Goal: Transaction & Acquisition: Purchase product/service

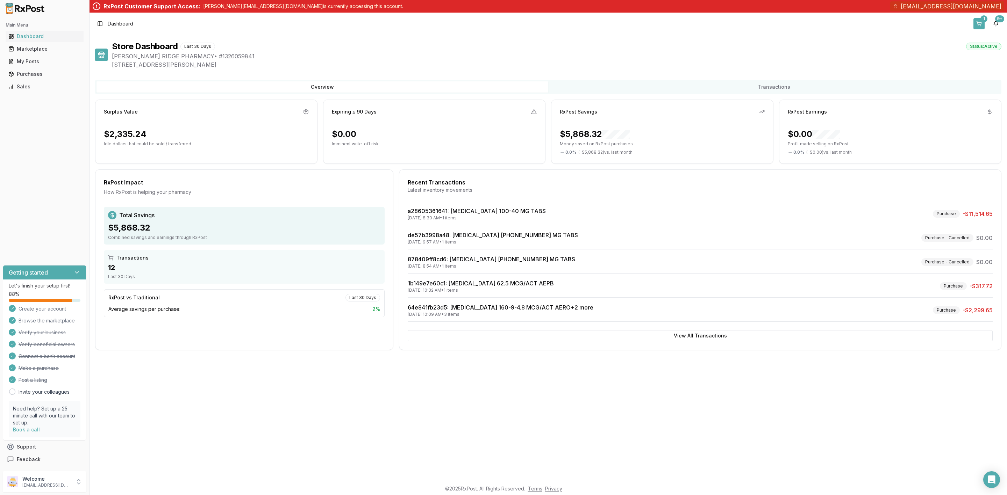
click at [980, 23] on button "1" at bounding box center [978, 23] width 11 height 11
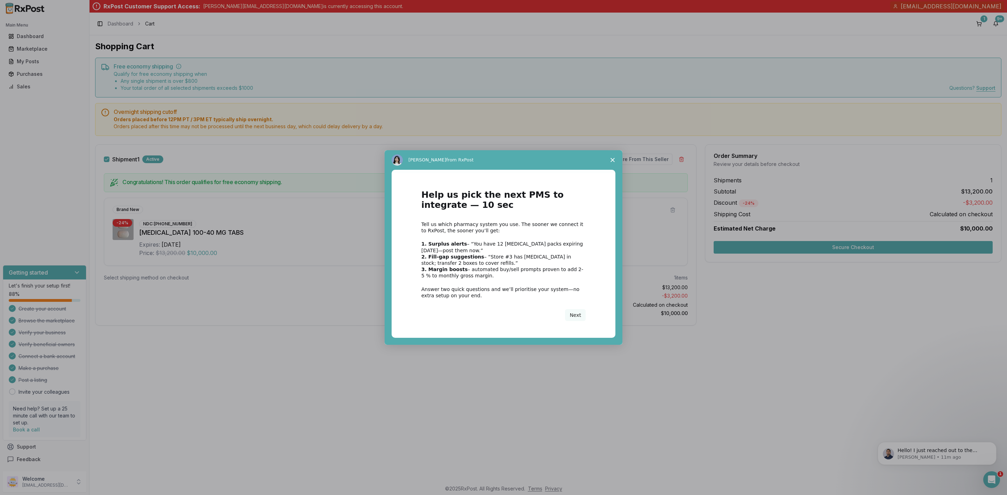
click at [609, 162] on span "Close survey" at bounding box center [613, 160] width 20 height 20
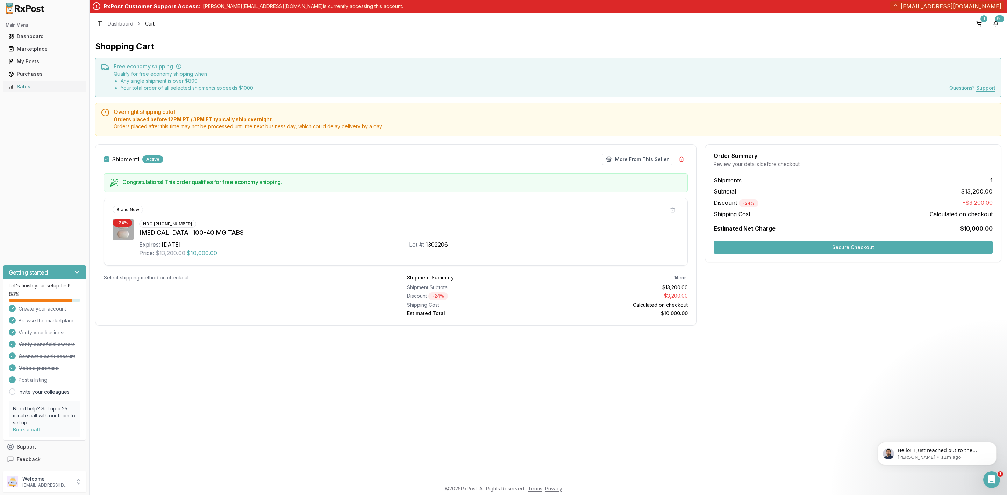
click at [34, 86] on div "Sales" at bounding box center [44, 86] width 72 height 7
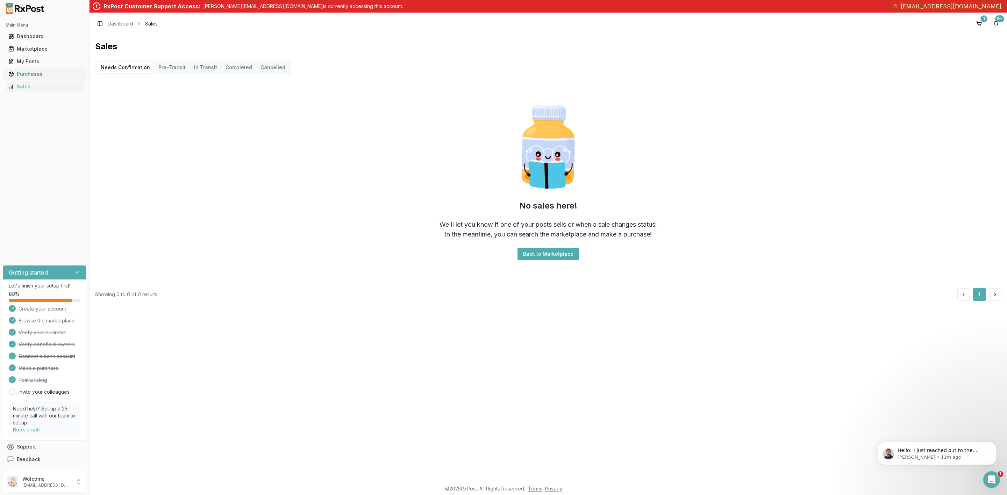
click at [34, 77] on div "Purchases" at bounding box center [44, 74] width 72 height 7
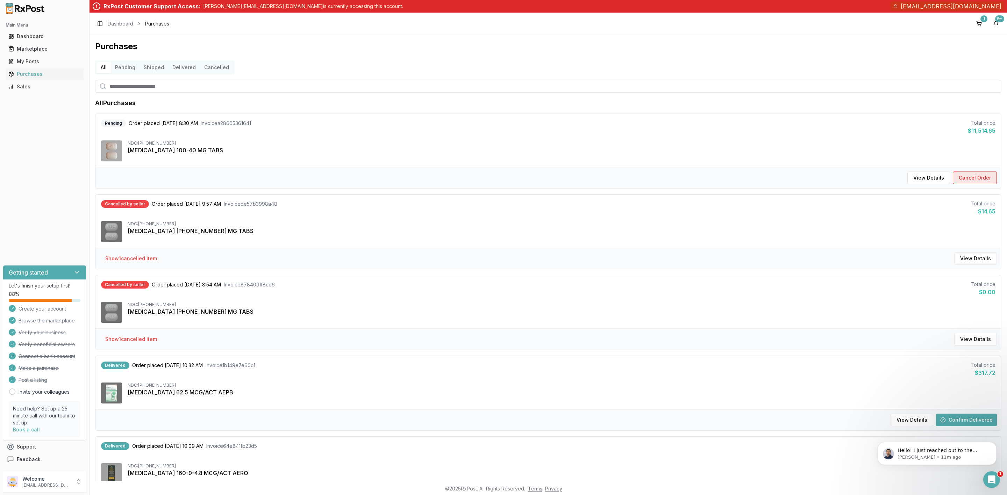
click at [970, 180] on button "Cancel Order" at bounding box center [975, 178] width 44 height 13
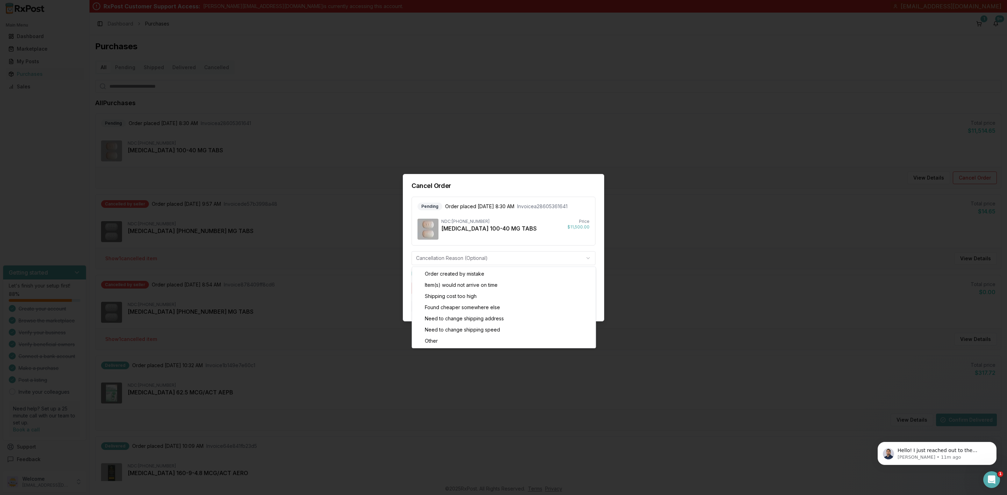
click at [527, 253] on body "Main Menu Dashboard Marketplace My Posts Purchases Sales Getting started Let's …" at bounding box center [503, 247] width 1007 height 495
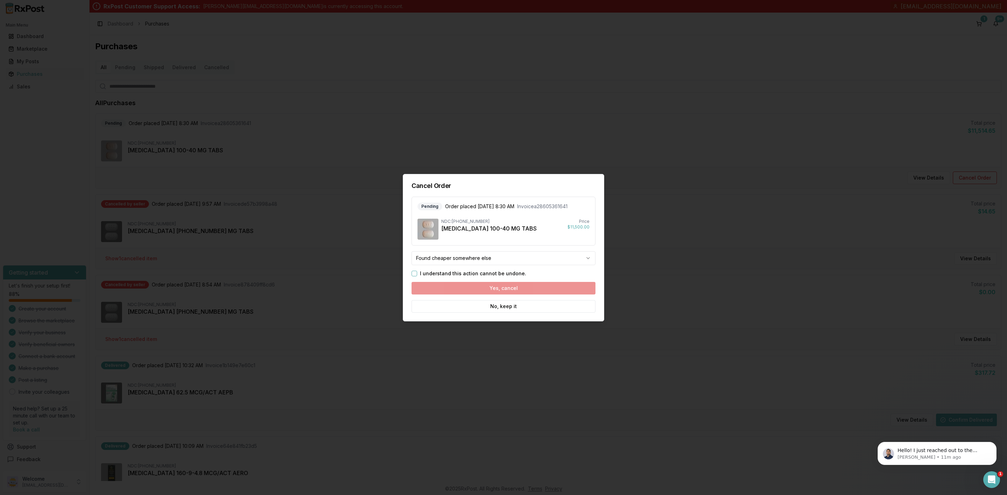
click at [414, 272] on button "I understand this action cannot be undone." at bounding box center [415, 274] width 6 height 6
click at [476, 288] on button "Yes, cancel" at bounding box center [504, 288] width 184 height 13
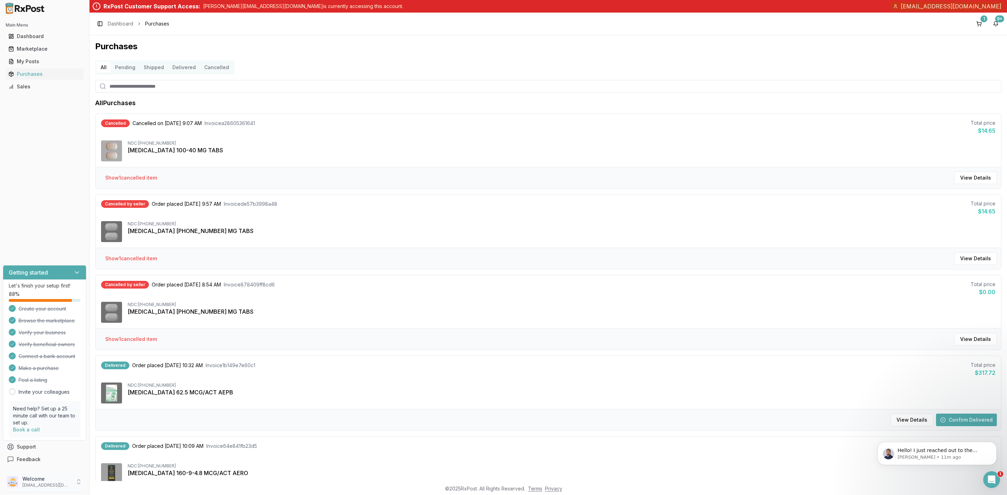
click at [51, 485] on p "hpatel@glenridgepharmacy.com" at bounding box center [46, 486] width 49 height 6
click at [104, 486] on span "Sign Out" at bounding box center [127, 483] width 66 height 7
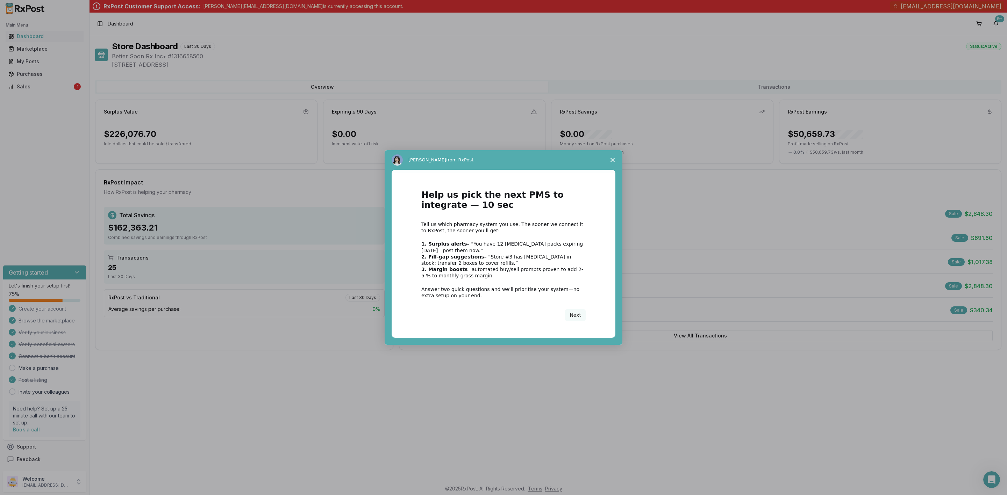
click at [52, 479] on div "Intercom messenger" at bounding box center [503, 247] width 1007 height 495
click at [616, 160] on span "Close survey" at bounding box center [613, 160] width 20 height 20
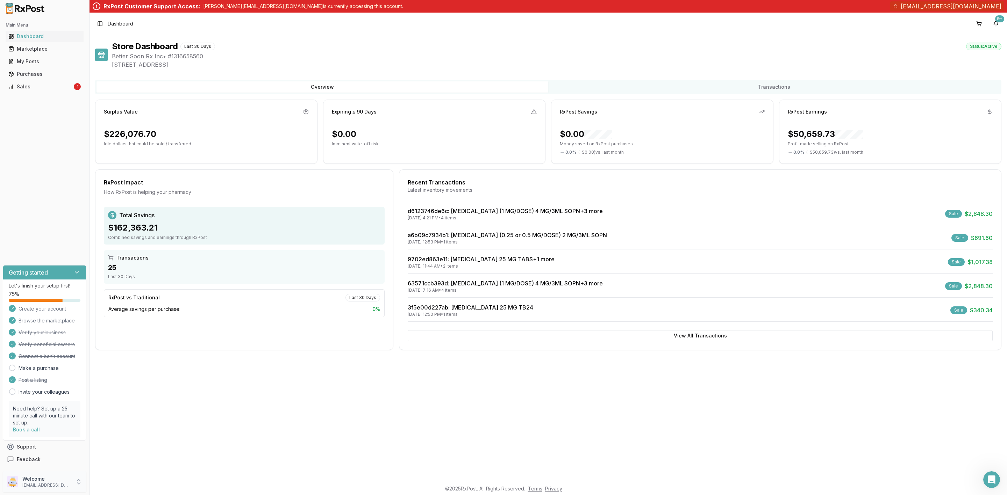
click at [56, 482] on p "Welcome" at bounding box center [46, 479] width 49 height 7
click at [135, 431] on link "Store Settings" at bounding box center [127, 427] width 72 height 11
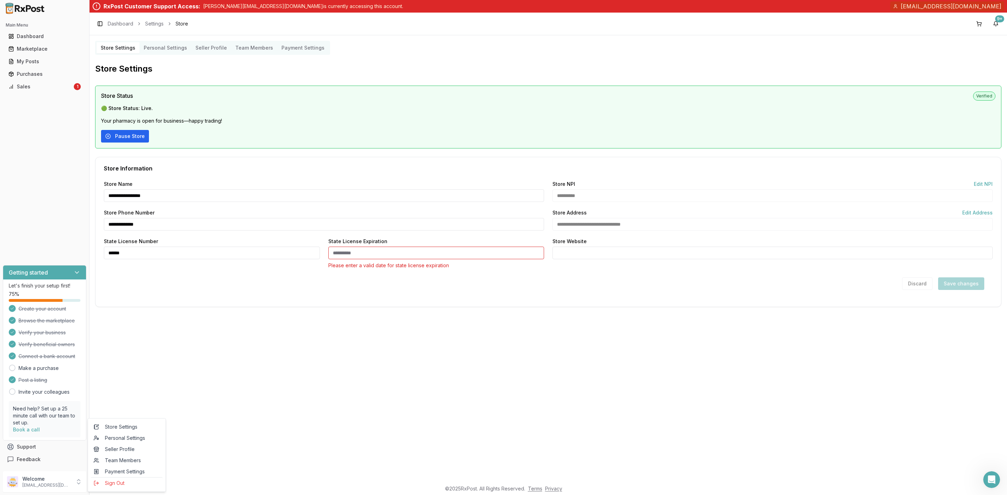
click at [125, 140] on button "Pause Store" at bounding box center [125, 136] width 48 height 13
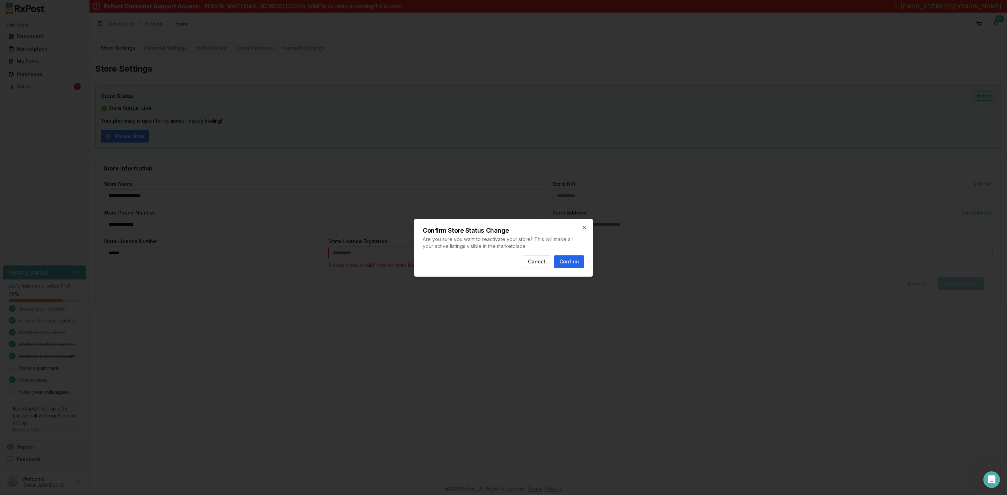
click at [575, 263] on button "Confirm" at bounding box center [569, 262] width 30 height 13
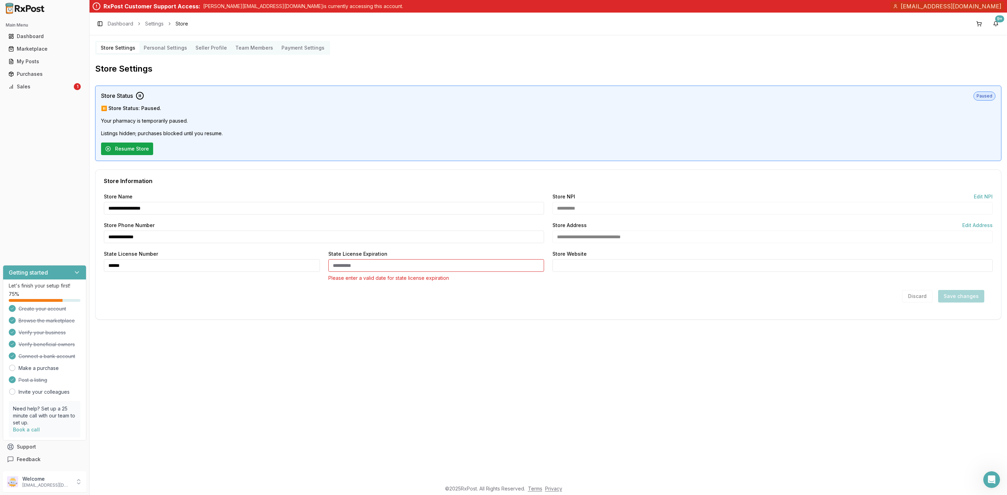
click at [126, 154] on button "Resume Store" at bounding box center [127, 149] width 52 height 13
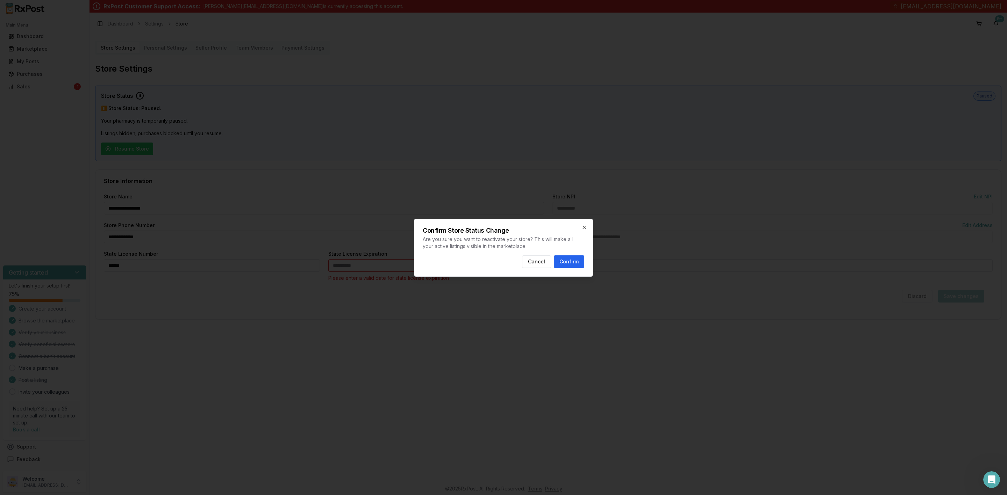
click at [570, 266] on button "Confirm" at bounding box center [569, 262] width 30 height 13
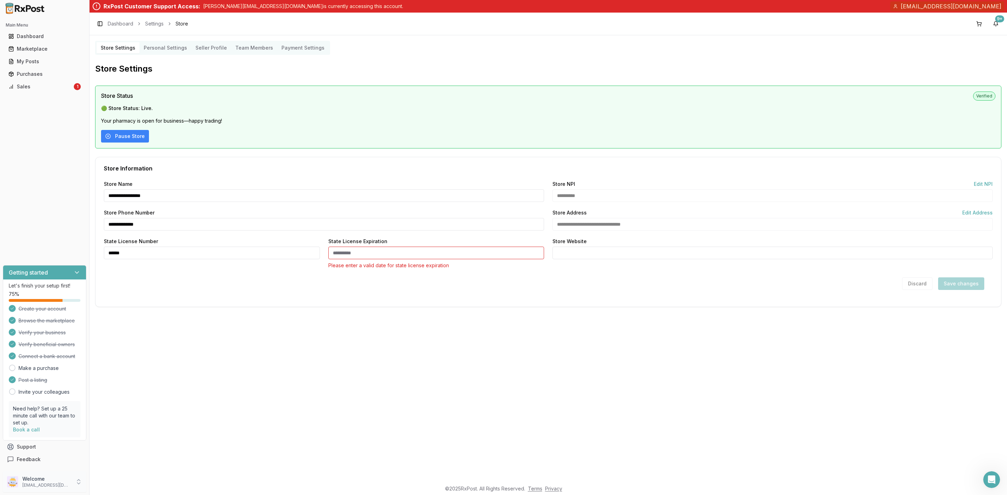
click at [42, 484] on p "bettersoonrxcorp+0@gmail.com" at bounding box center [46, 486] width 49 height 6
click at [117, 484] on span "Sign Out" at bounding box center [127, 483] width 66 height 7
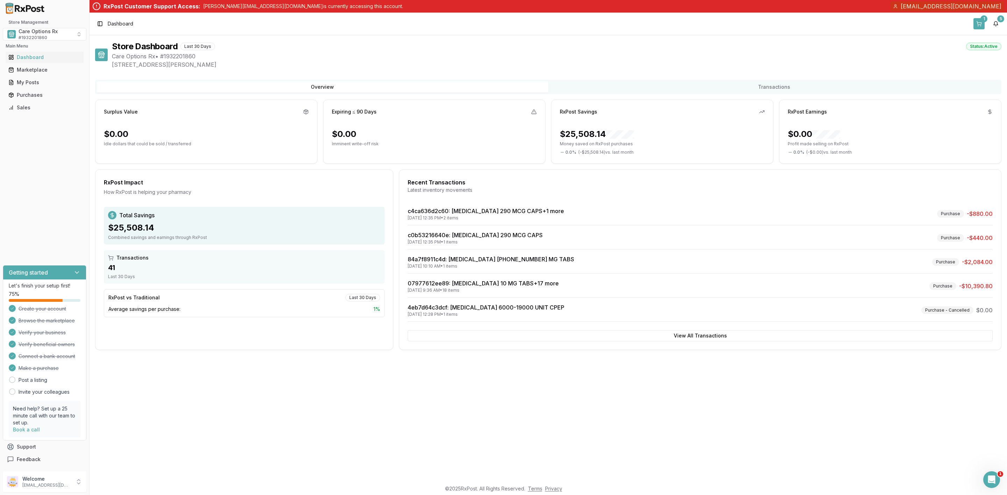
click at [980, 22] on button "1" at bounding box center [978, 23] width 11 height 11
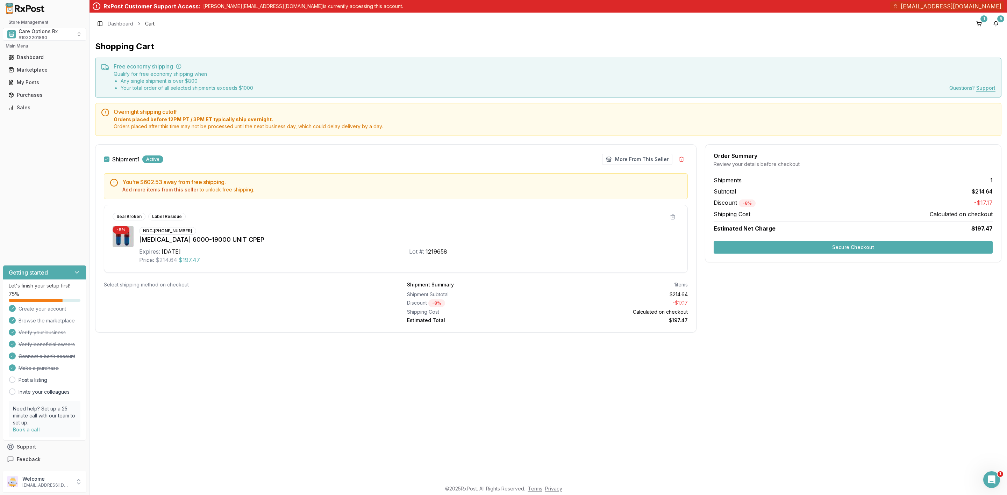
click at [779, 249] on button "Secure Checkout" at bounding box center [853, 247] width 279 height 13
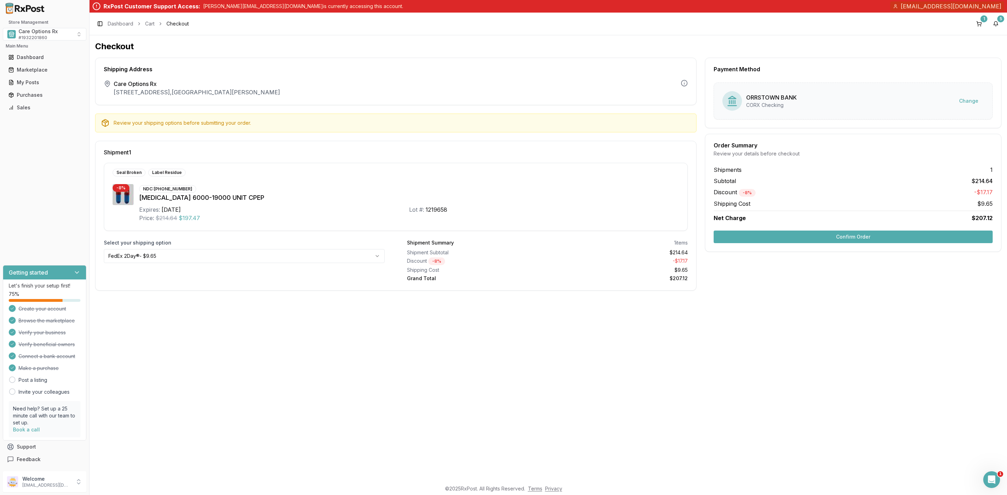
click at [808, 238] on button "Confirm Order" at bounding box center [853, 237] width 279 height 13
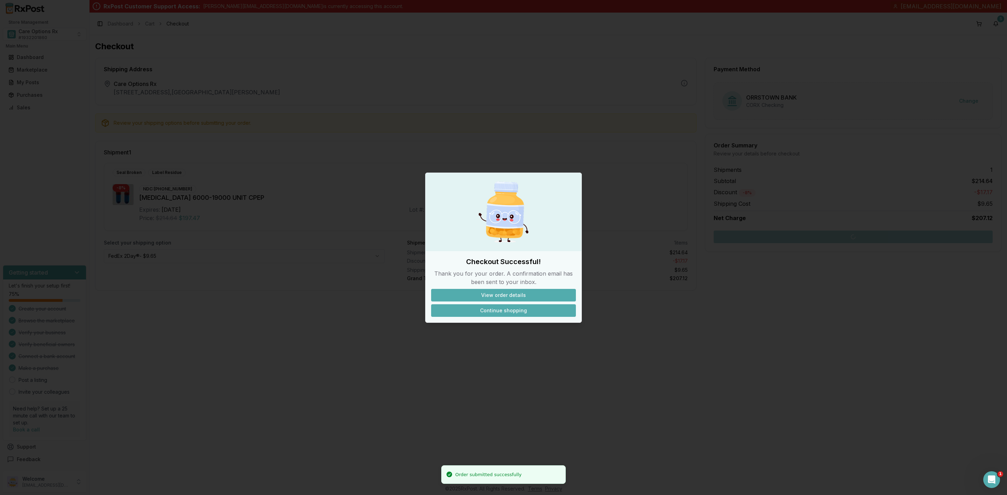
click at [534, 311] on button "Continue shopping" at bounding box center [503, 311] width 145 height 13
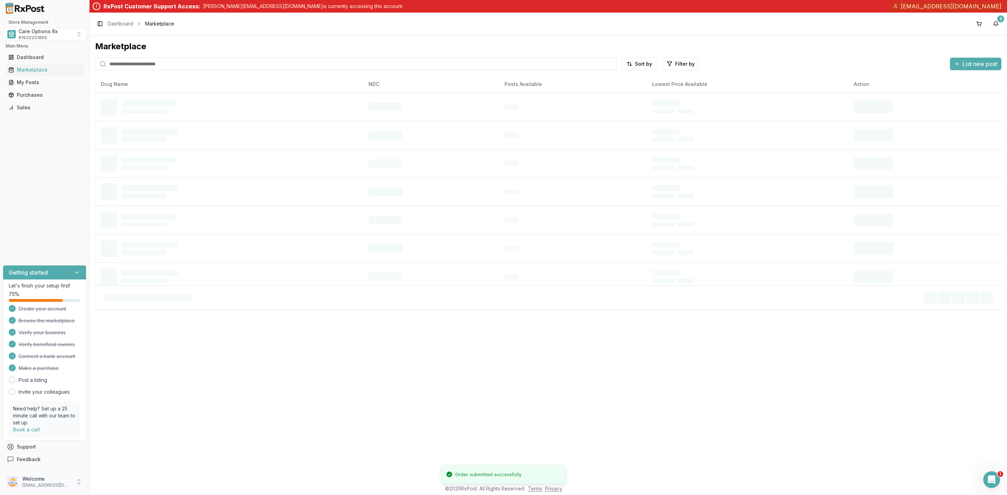
click at [35, 486] on p "bgobin@careoptionsrx.com" at bounding box center [46, 486] width 49 height 6
click at [133, 487] on span "Sign Out" at bounding box center [127, 483] width 66 height 7
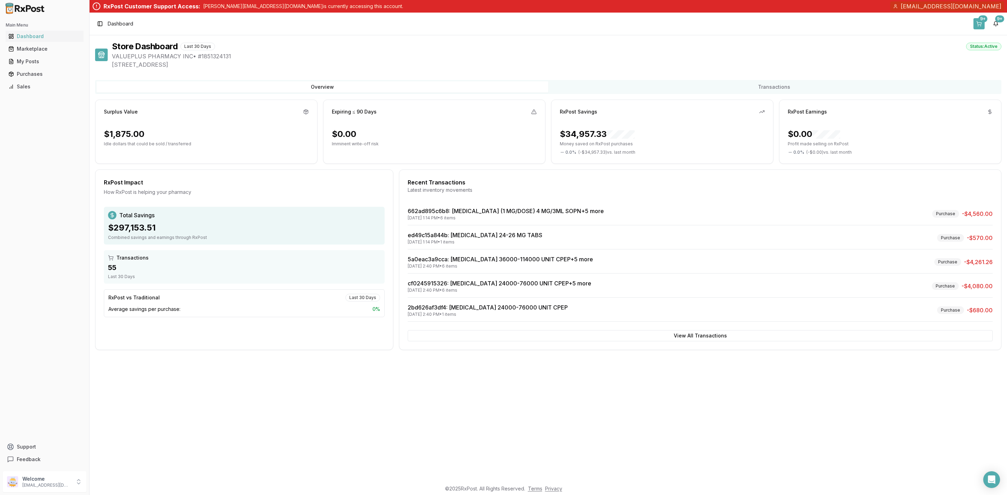
click at [978, 27] on button "9+" at bounding box center [978, 23] width 11 height 11
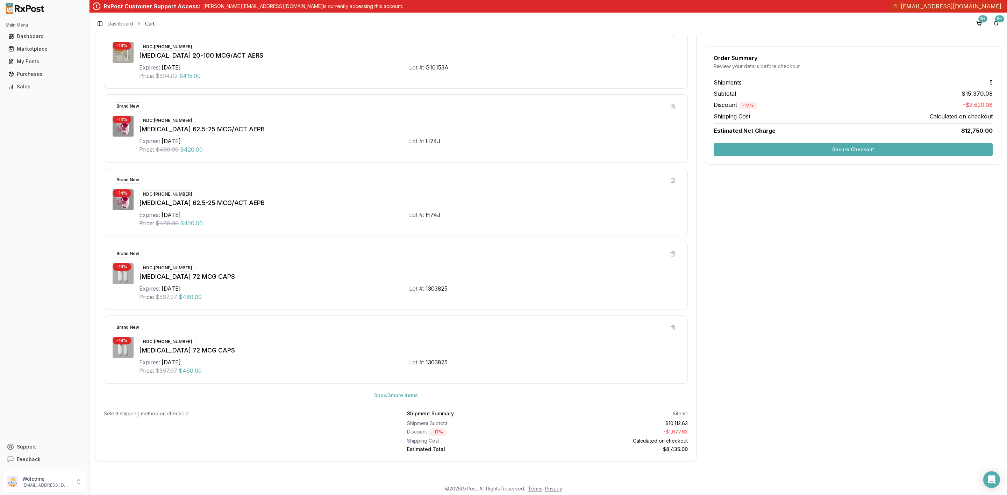
scroll to position [1450, 0]
click at [391, 391] on button "Show 3 more item s" at bounding box center [396, 396] width 55 height 13
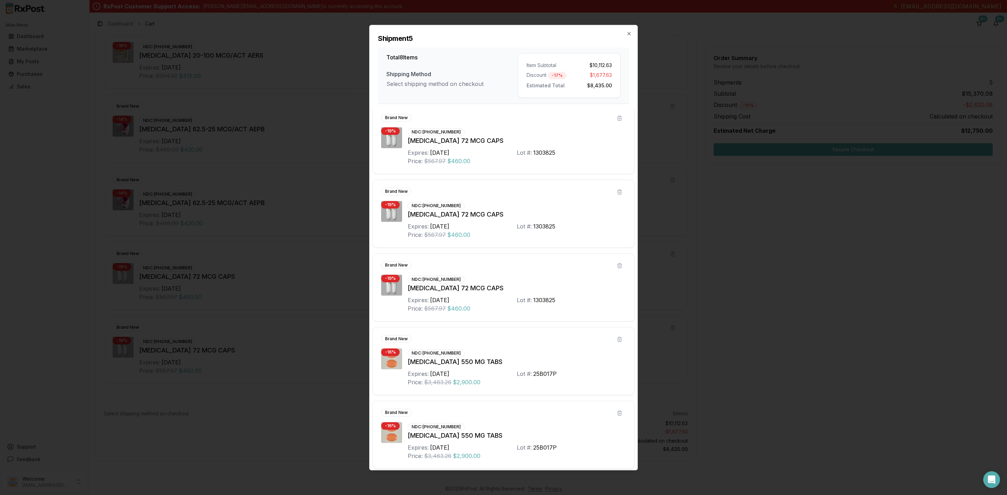
scroll to position [233, 0]
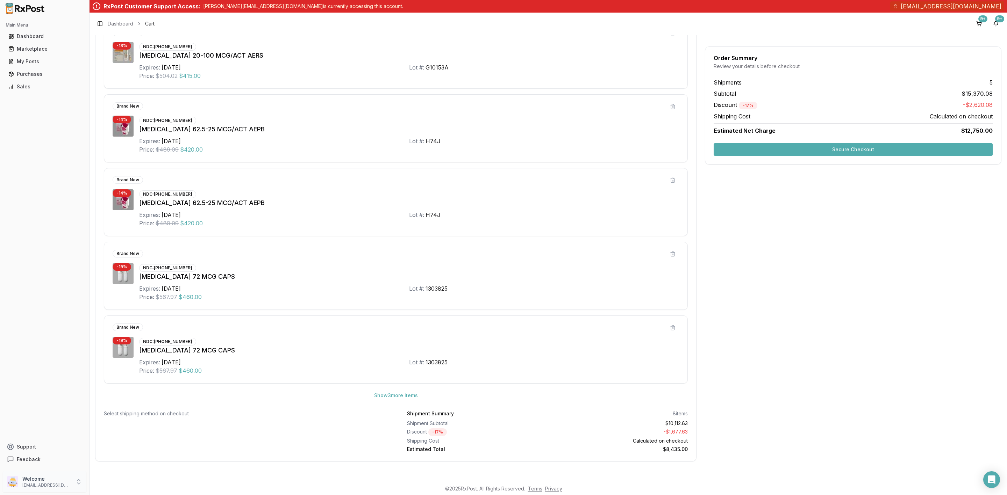
click at [50, 487] on p "[EMAIL_ADDRESS][DOMAIN_NAME]" at bounding box center [46, 486] width 49 height 6
click at [106, 483] on span "Sign Out" at bounding box center [127, 483] width 66 height 7
